Goal: Task Accomplishment & Management: Manage account settings

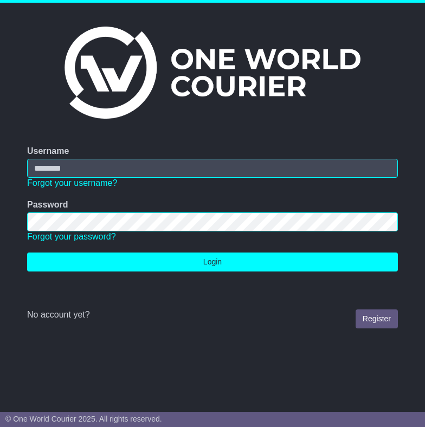
type input "**********"
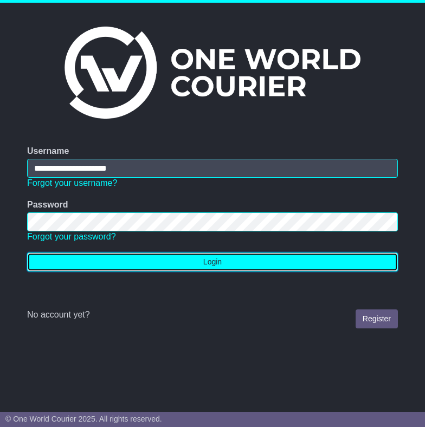
click at [217, 265] on button "Login" at bounding box center [212, 262] width 371 height 19
